Goal: Find specific page/section: Find specific page/section

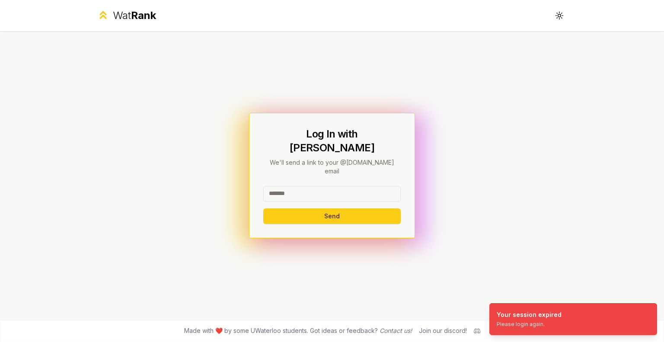
click at [324, 186] on input at bounding box center [332, 194] width 138 height 16
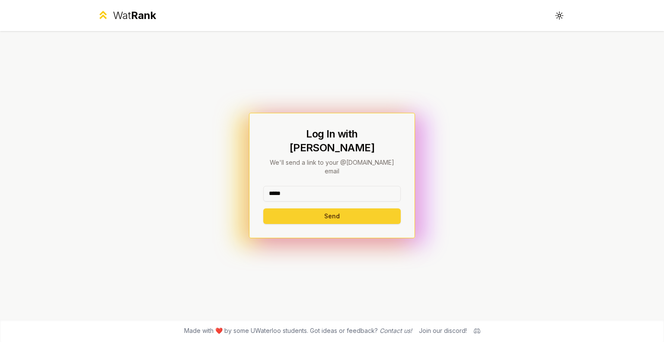
type input "*****"
click at [281, 208] on button "Send" at bounding box center [332, 216] width 138 height 16
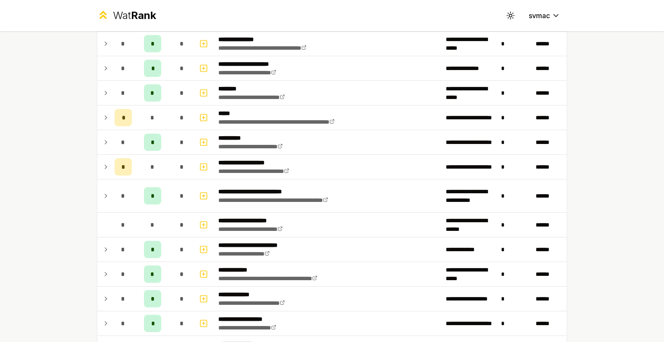
scroll to position [264, 0]
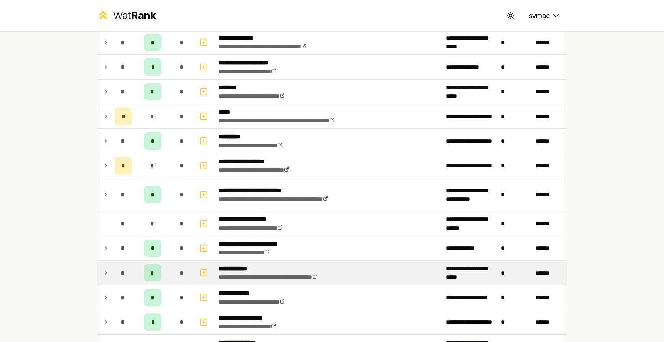
click at [103, 268] on icon at bounding box center [106, 273] width 7 height 10
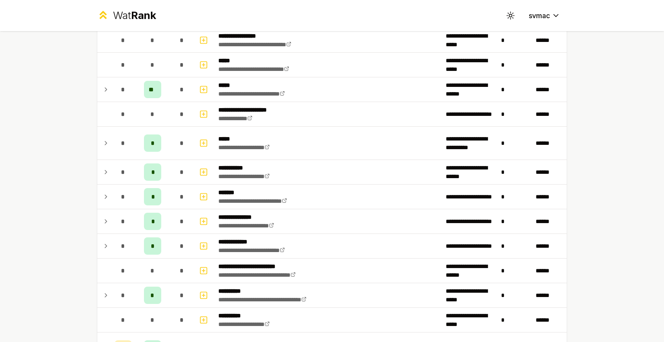
scroll to position [612, 0]
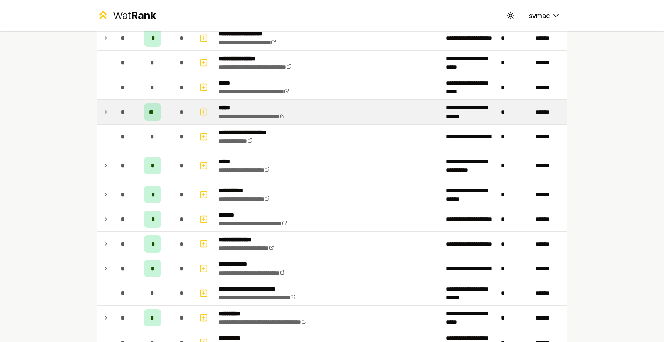
click at [111, 118] on td "*" at bounding box center [123, 112] width 24 height 24
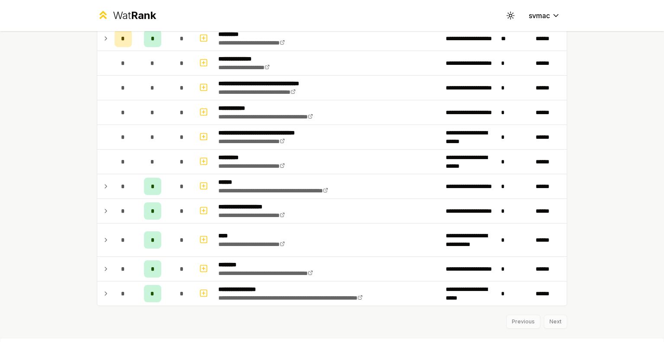
scroll to position [1690, 0]
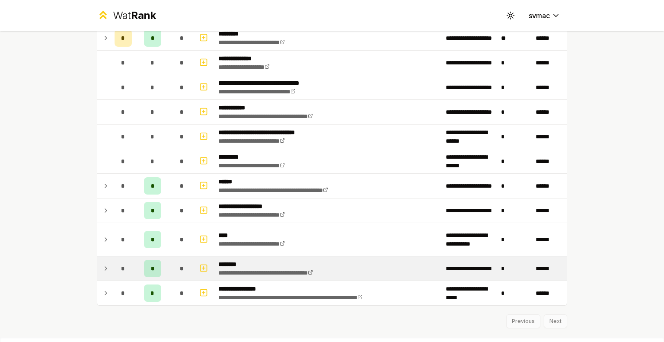
click at [105, 263] on icon at bounding box center [106, 268] width 7 height 10
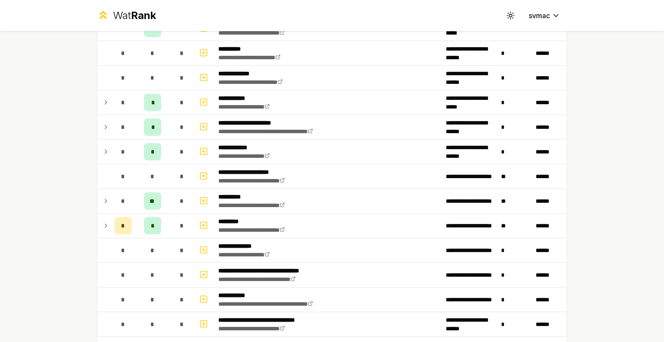
scroll to position [1503, 0]
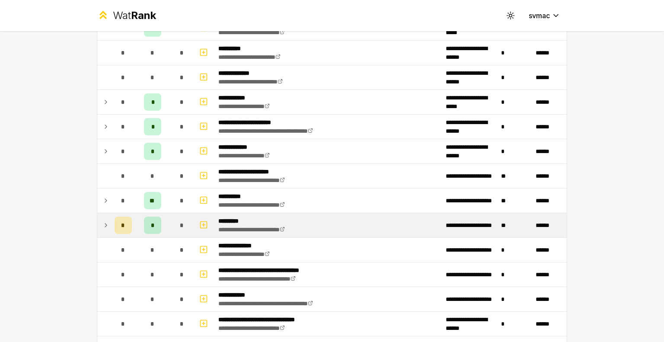
click at [105, 225] on td at bounding box center [104, 225] width 14 height 24
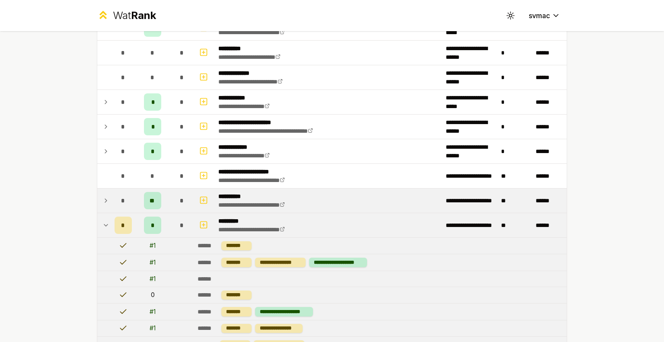
click at [103, 196] on icon at bounding box center [106, 201] width 7 height 10
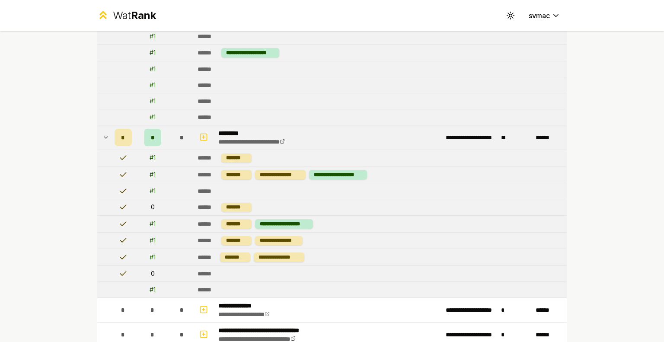
scroll to position [1805, 0]
